Goal: Consume media (video, audio)

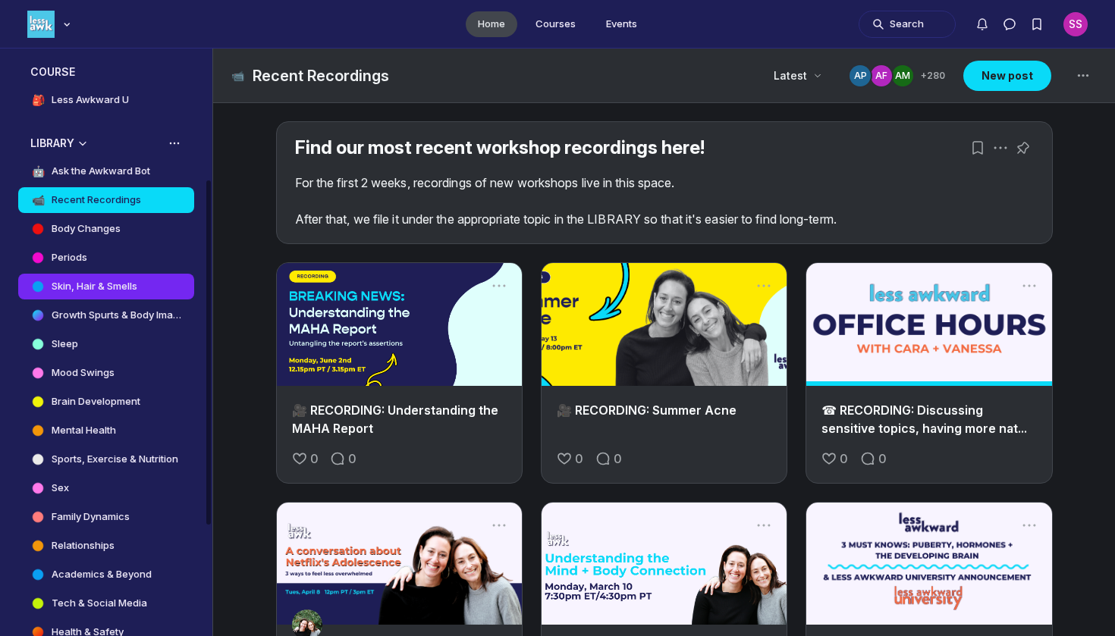
scroll to position [223, 0]
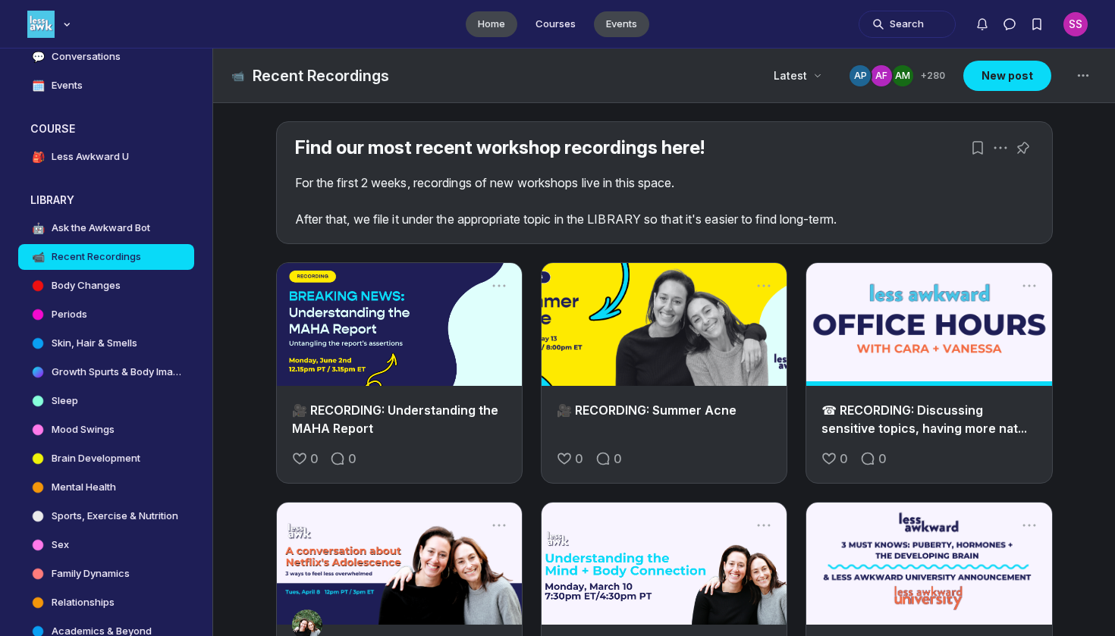
click at [632, 24] on link "Events" at bounding box center [621, 24] width 55 height 26
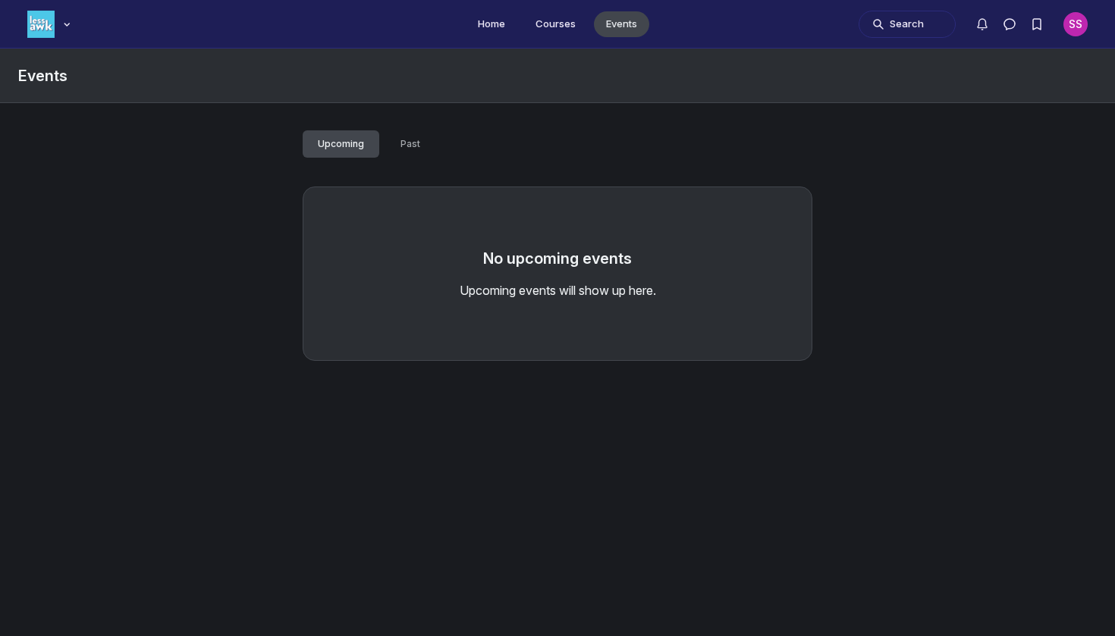
click at [428, 140] on button "Past" at bounding box center [410, 143] width 50 height 27
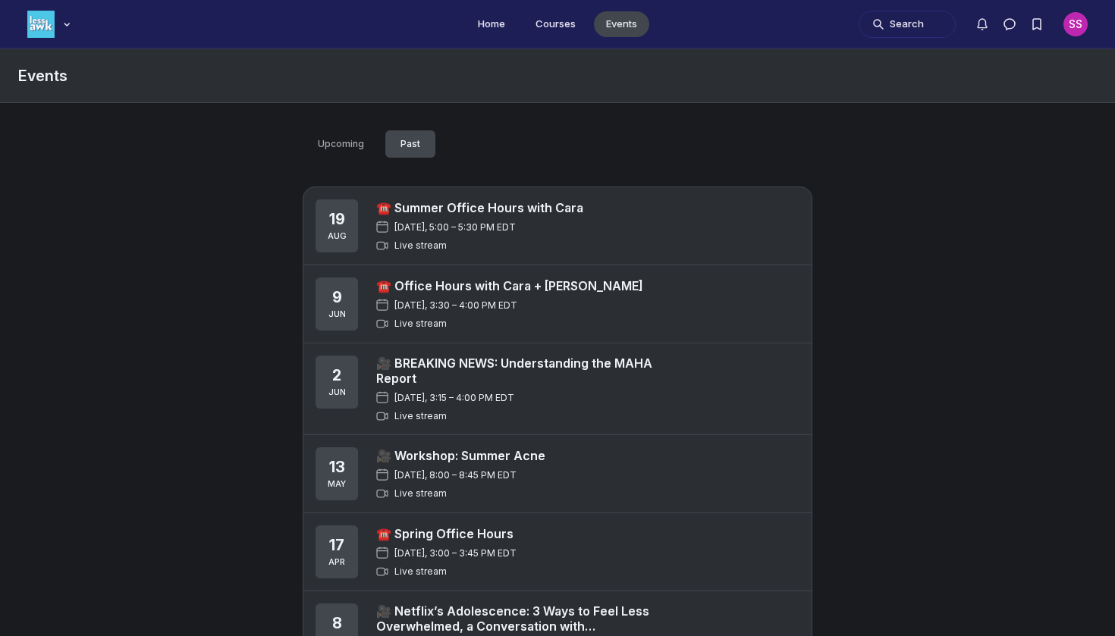
click at [442, 223] on span "[DATE], 5:00 – 5:30 PM EDT" at bounding box center [454, 228] width 121 height 12
click at [450, 203] on link "☎️ Summer Office Hours with Cara" at bounding box center [479, 207] width 207 height 15
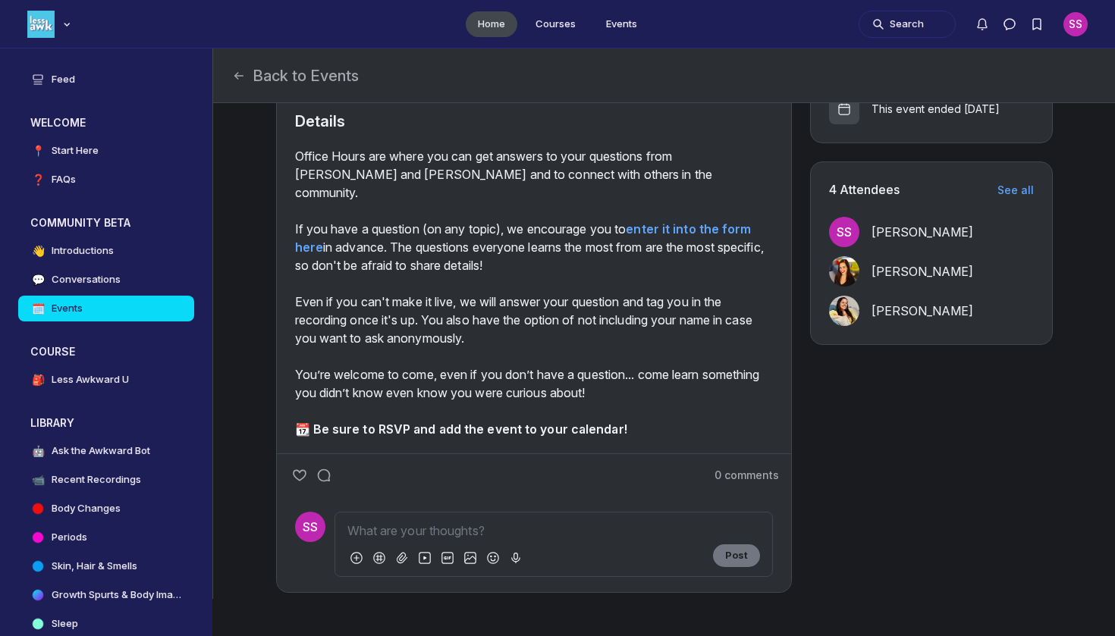
scroll to position [468, 0]
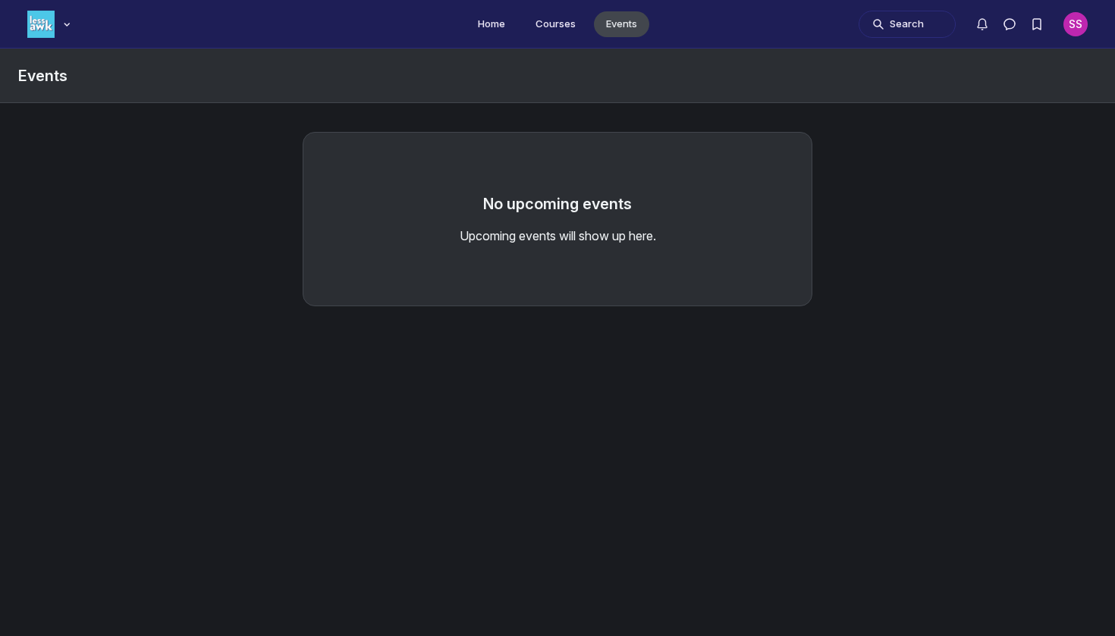
click at [610, 24] on link "Events" at bounding box center [621, 24] width 55 height 26
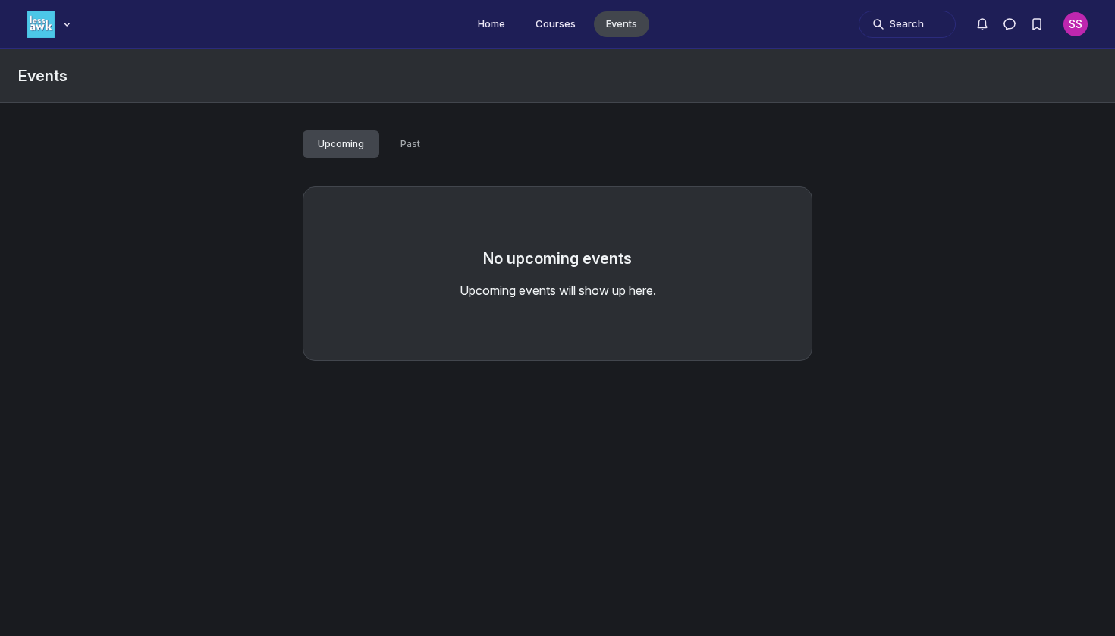
scroll to position [0, 0]
click at [413, 149] on span "Past" at bounding box center [411, 144] width 20 height 12
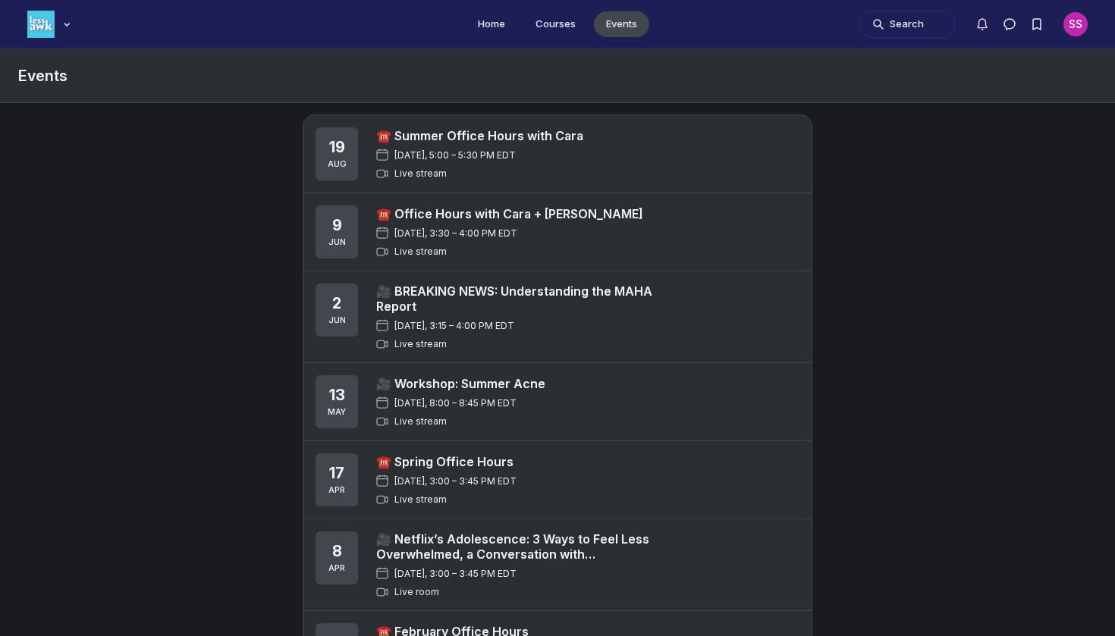
scroll to position [68, 0]
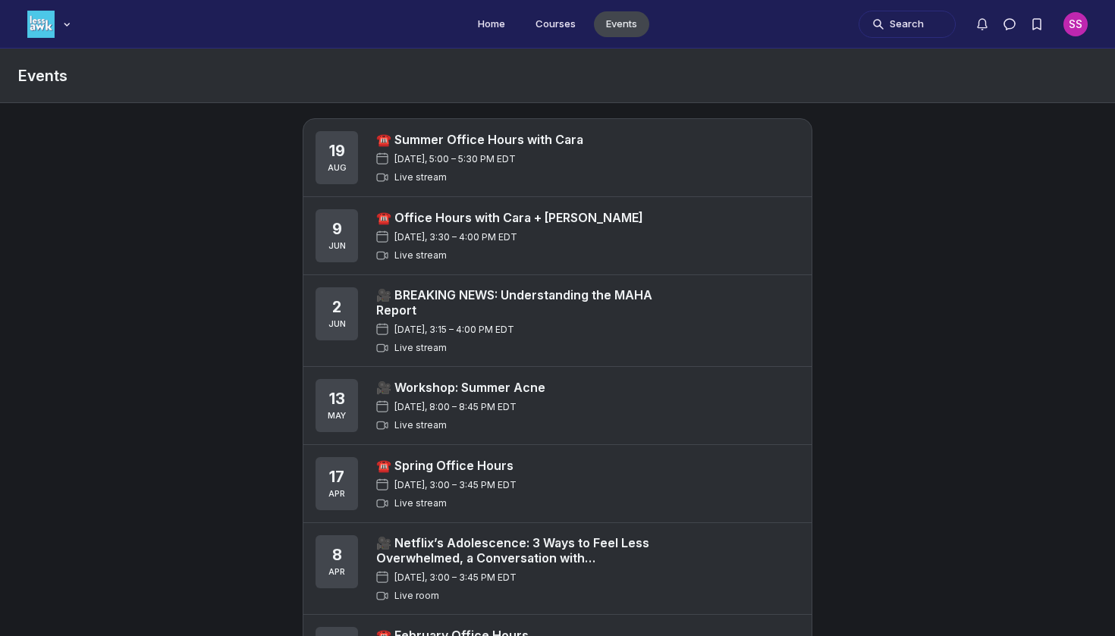
click at [567, 237] on div "[DATE], 3:30 – 4:00 PM EDT" at bounding box center [509, 237] width 267 height 12
click at [567, 223] on link "☎️ Office Hours with Cara + [PERSON_NAME]" at bounding box center [509, 217] width 267 height 15
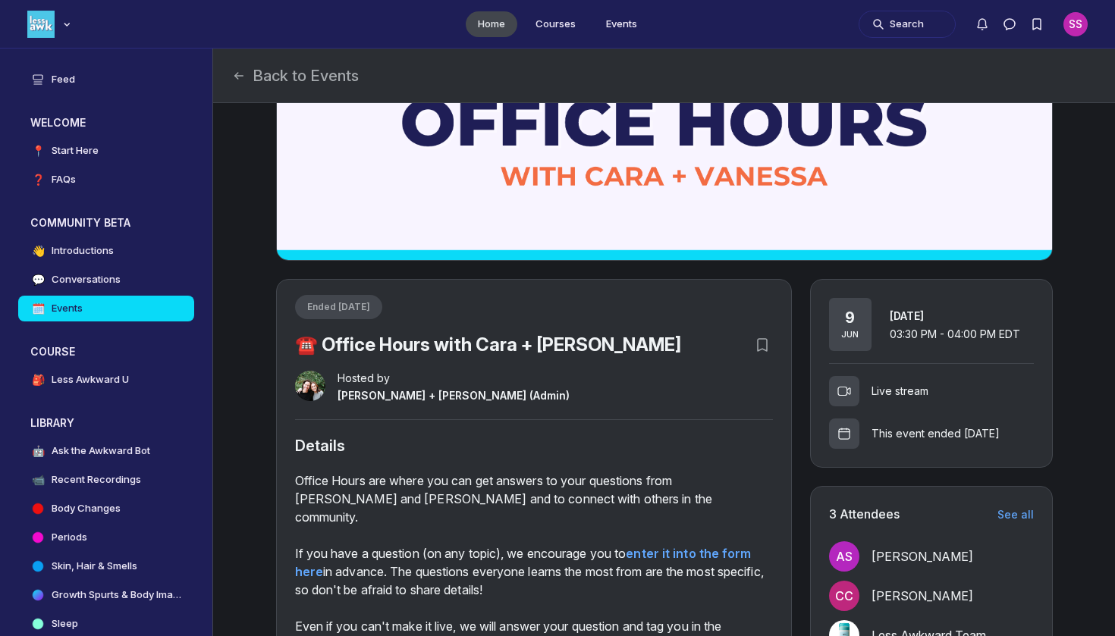
scroll to position [112, 0]
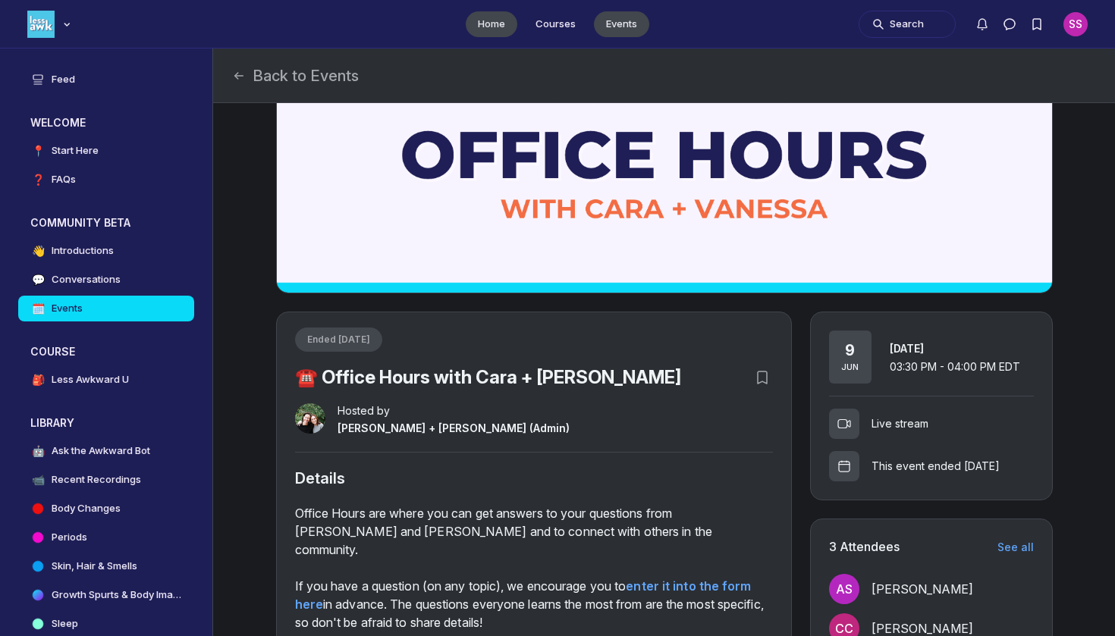
click at [623, 20] on link "Events" at bounding box center [621, 24] width 55 height 26
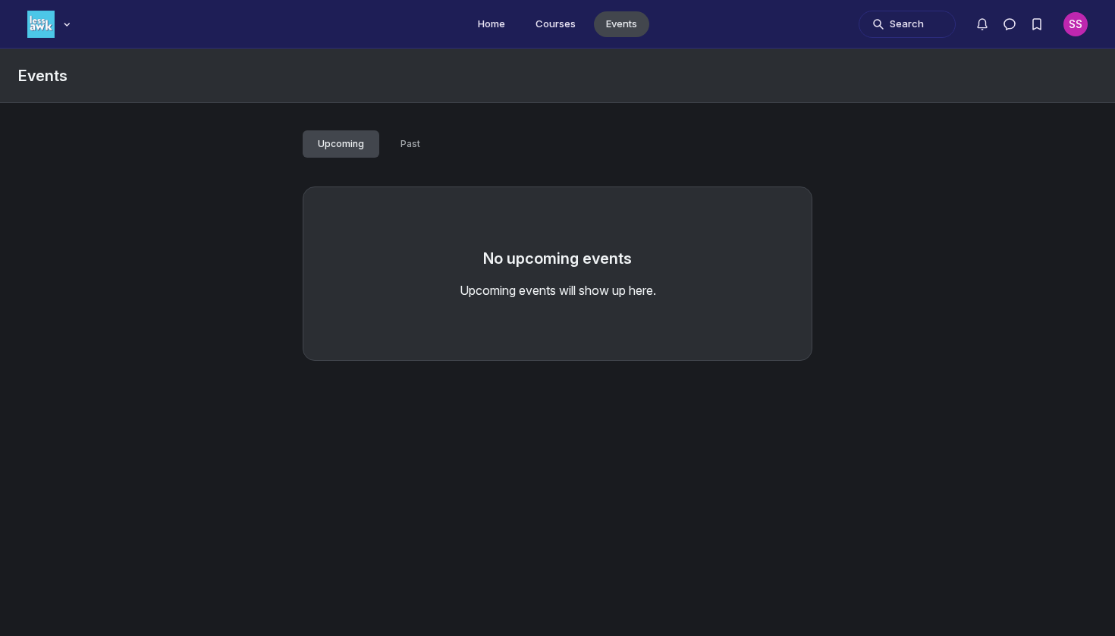
click at [410, 145] on span "Past" at bounding box center [411, 144] width 20 height 12
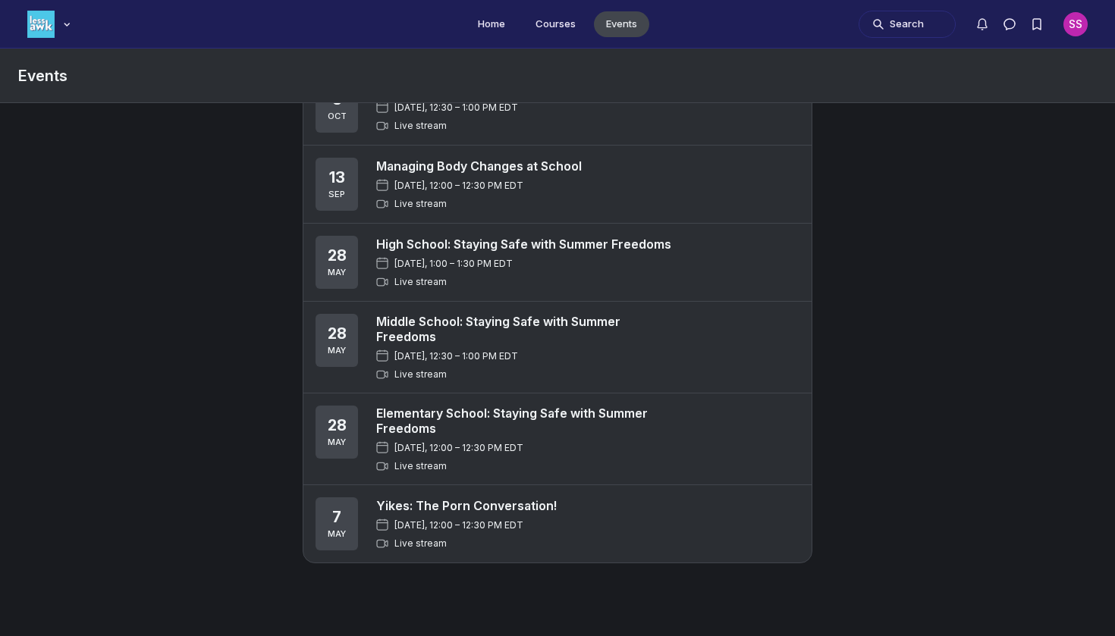
scroll to position [1020, 0]
click at [552, 168] on link "Managing Body Changes at School" at bounding box center [479, 166] width 206 height 15
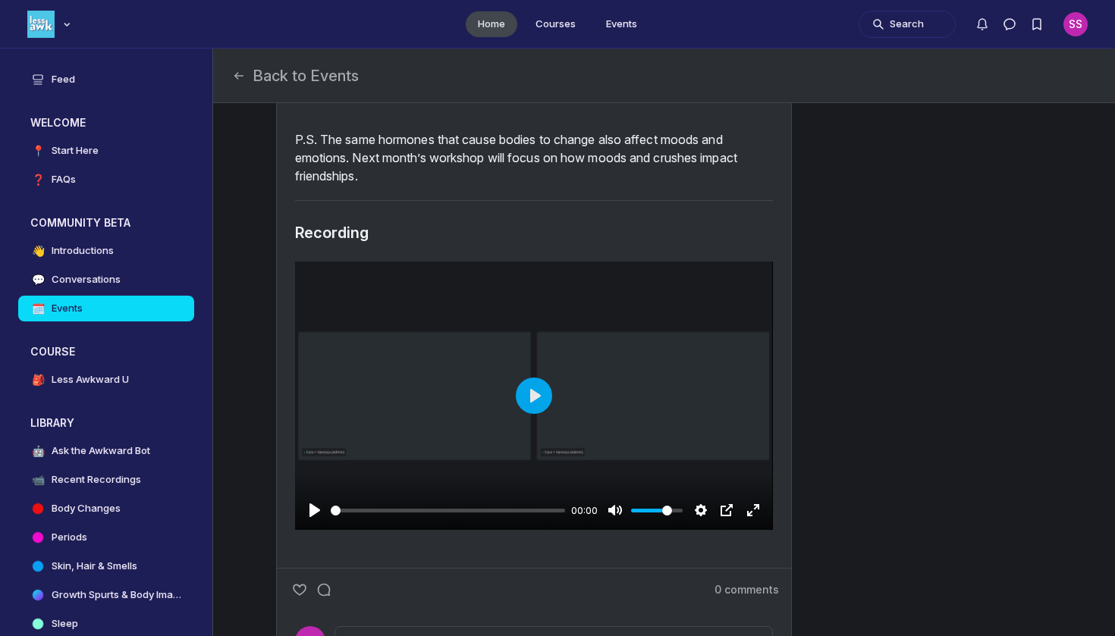
scroll to position [867, 0]
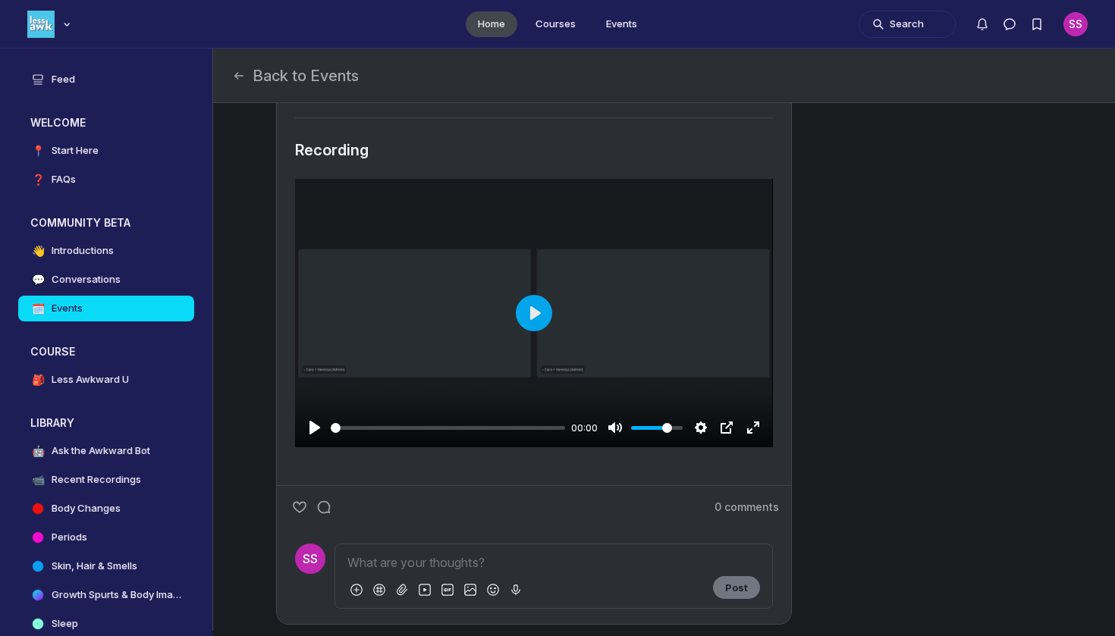
click at [526, 384] on div "Main Content" at bounding box center [534, 313] width 478 height 269
click at [482, 435] on input "Seek" at bounding box center [448, 428] width 235 height 14
click at [476, 435] on input "Seek" at bounding box center [448, 428] width 235 height 14
click at [471, 435] on input "Seek" at bounding box center [448, 428] width 235 height 14
click at [466, 435] on input "Seek" at bounding box center [447, 428] width 233 height 14
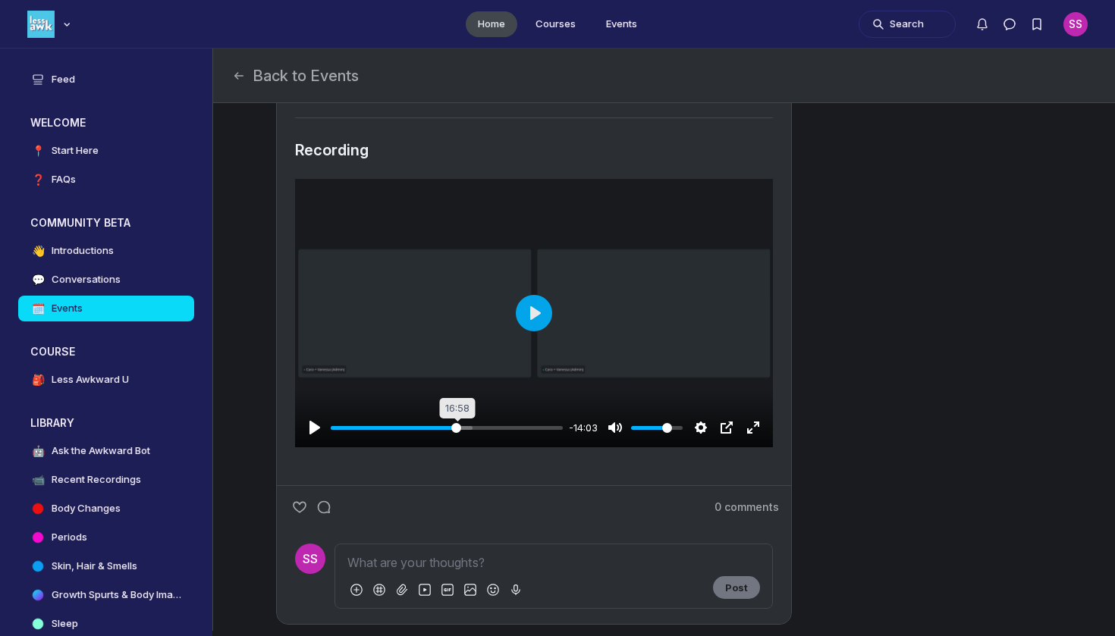
click at [457, 435] on input "Seek" at bounding box center [447, 428] width 233 height 14
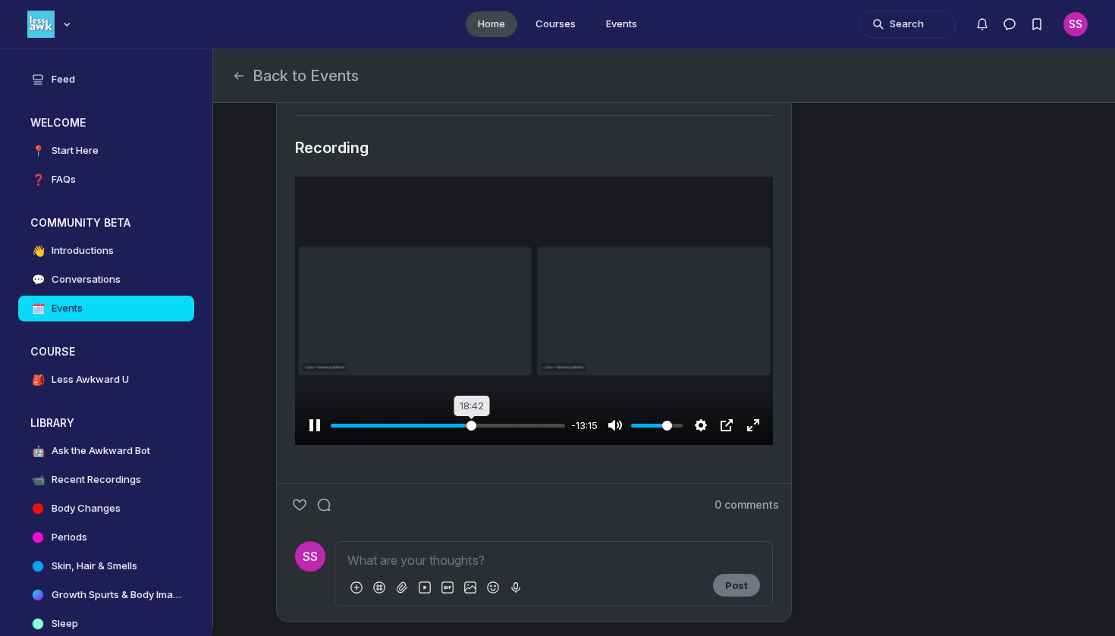
click at [471, 433] on input "Seek" at bounding box center [448, 426] width 235 height 14
click at [474, 433] on input "Seek" at bounding box center [447, 426] width 233 height 14
click at [479, 433] on input "Seek" at bounding box center [447, 426] width 233 height 14
click at [474, 433] on input "Seek" at bounding box center [447, 426] width 233 height 14
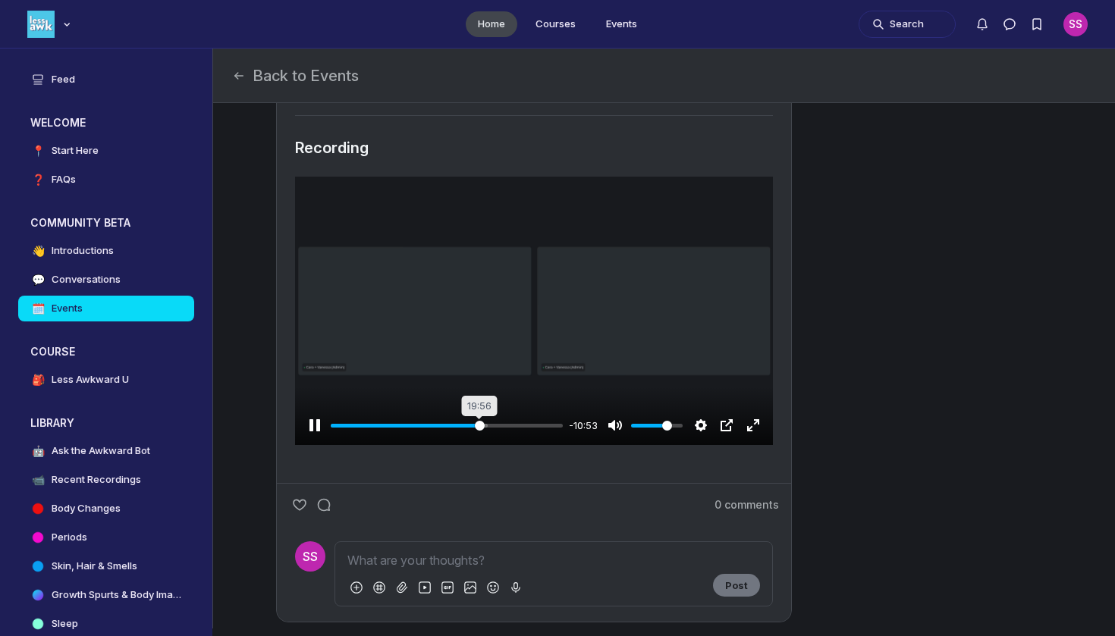
click at [479, 433] on input "Seek" at bounding box center [447, 426] width 233 height 14
click at [473, 433] on input "Seek" at bounding box center [447, 426] width 233 height 14
click at [470, 433] on input "Seek" at bounding box center [448, 426] width 235 height 14
click at [467, 433] on input "Seek" at bounding box center [448, 426] width 235 height 14
click at [480, 433] on input "Seek" at bounding box center [447, 426] width 233 height 14
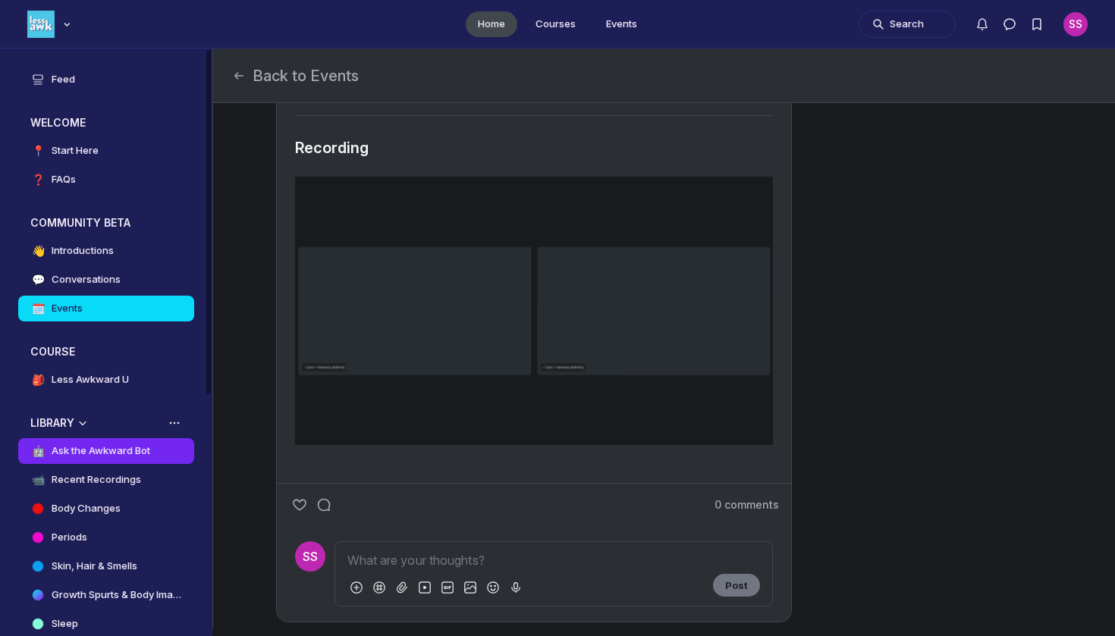
type input "66.07"
click at [116, 461] on link "🤖 Ask the Awkward Bot" at bounding box center [106, 451] width 176 height 26
